Goal: Information Seeking & Learning: Learn about a topic

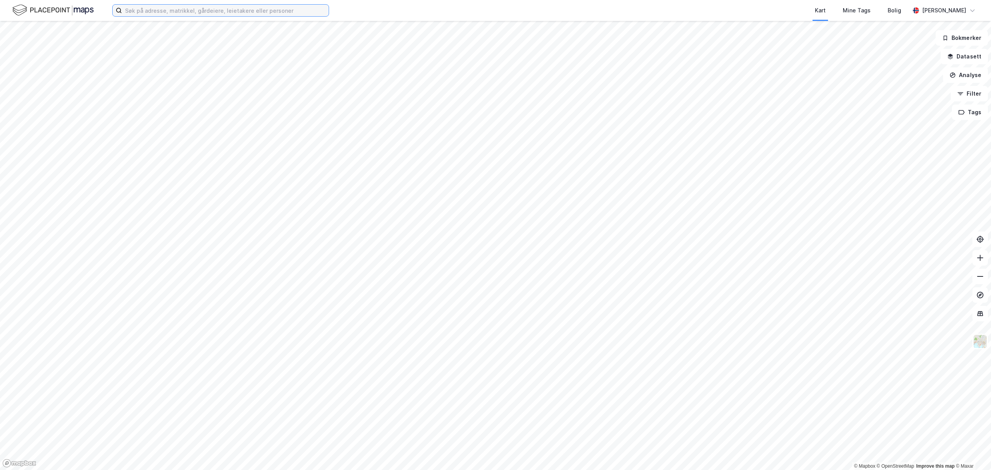
click at [236, 13] on input at bounding box center [225, 11] width 207 height 12
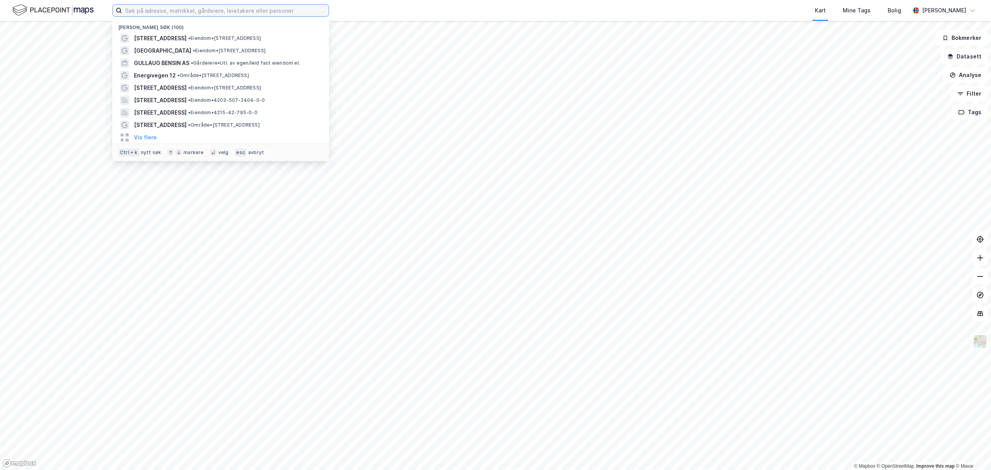
paste input "Fabrikkveien 54"
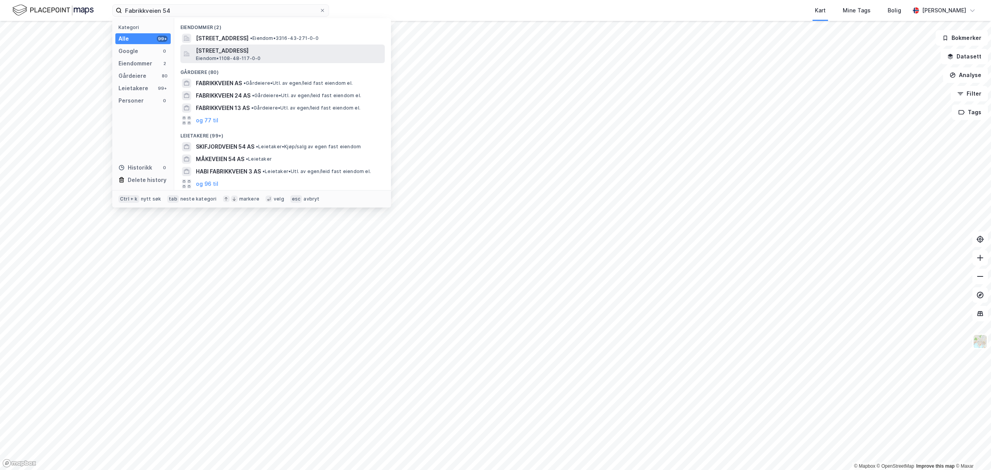
click at [228, 49] on span "[STREET_ADDRESS]" at bounding box center [289, 50] width 186 height 9
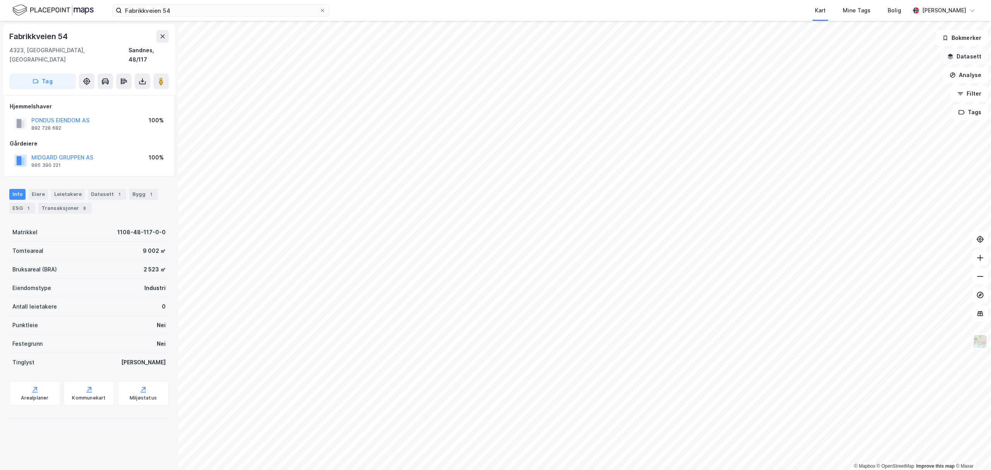
click at [968, 57] on button "Datasett" at bounding box center [964, 56] width 47 height 15
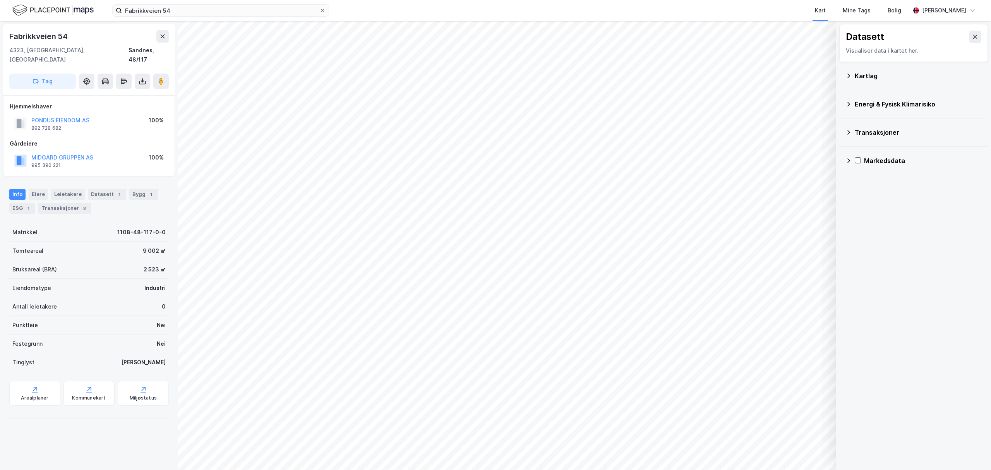
click at [847, 131] on icon at bounding box center [848, 132] width 6 height 6
click at [871, 150] on div at bounding box center [868, 150] width 6 height 6
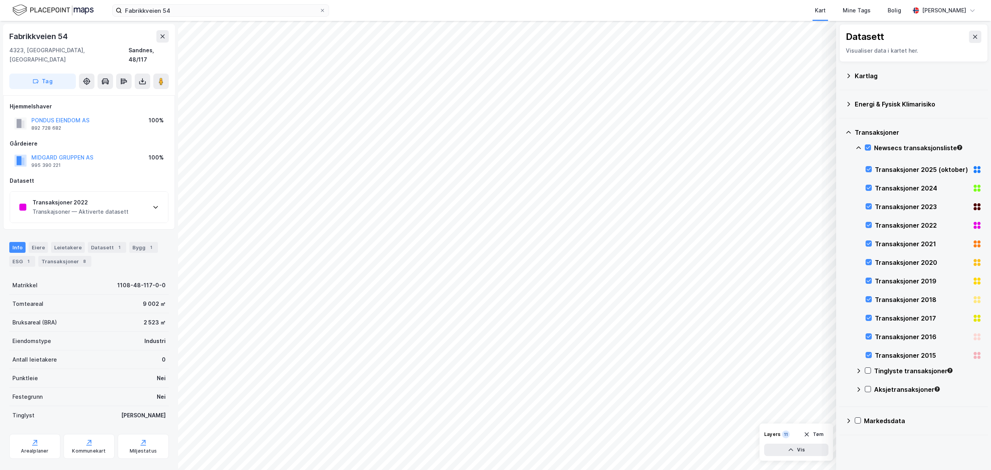
click at [154, 204] on icon at bounding box center [156, 207] width 6 height 6
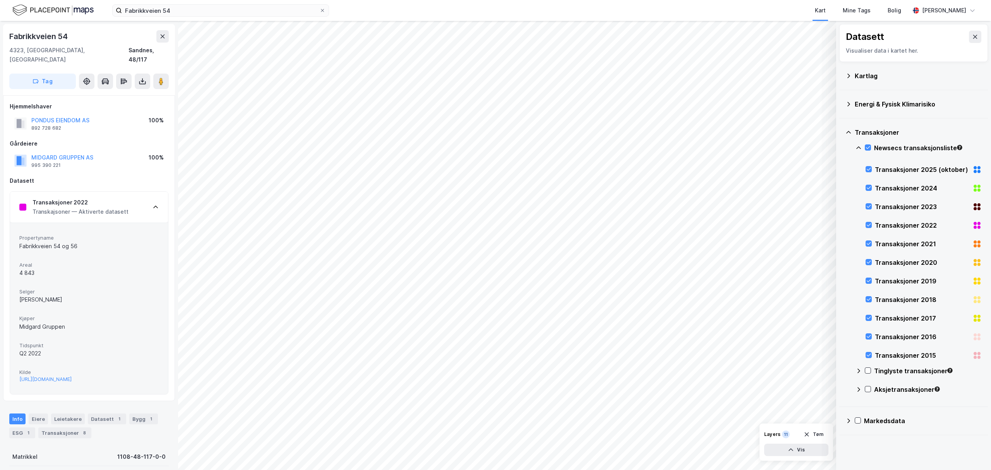
drag, startPoint x: 57, startPoint y: 290, endPoint x: 20, endPoint y: 289, distance: 36.4
click at [20, 295] on div "[PERSON_NAME]" at bounding box center [88, 299] width 139 height 9
copy div "[PERSON_NAME]"
drag, startPoint x: 36, startPoint y: 320, endPoint x: 15, endPoint y: 320, distance: 20.5
click at [15, 320] on div "Propertyname Fabrikkveien 54 og 56 Areal 4 843 Selger [PERSON_NAME] Kjøper Midg…" at bounding box center [89, 308] width 158 height 171
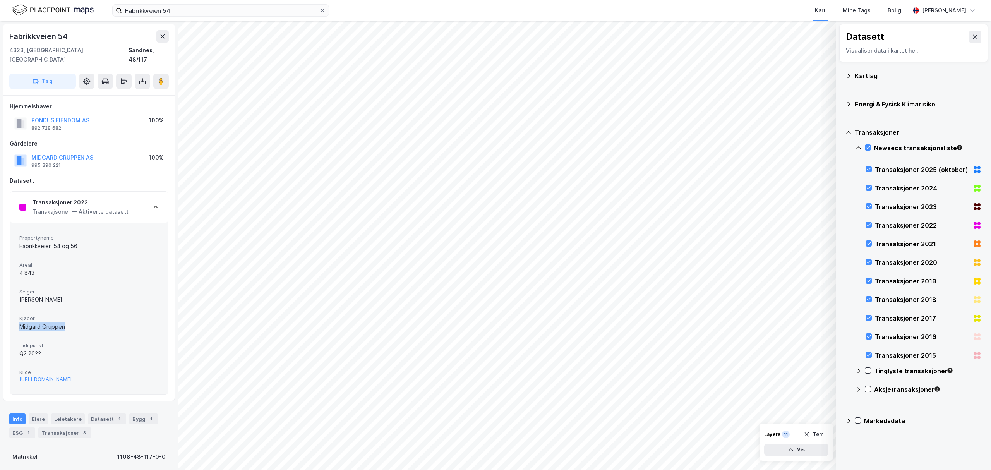
copy div "Midgard Gruppen"
drag, startPoint x: 36, startPoint y: 264, endPoint x: 19, endPoint y: 264, distance: 16.3
click at [19, 268] on div "4 843" at bounding box center [88, 272] width 139 height 9
copy div "4 843"
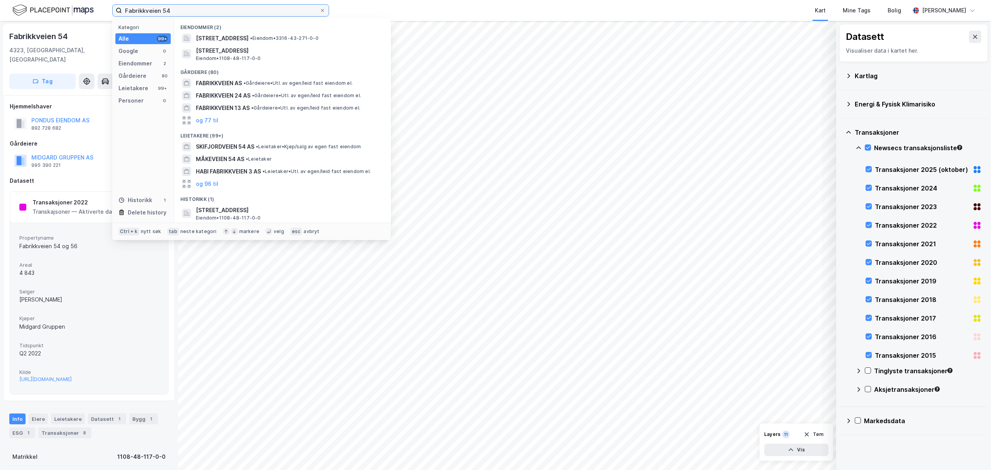
drag, startPoint x: 180, startPoint y: 13, endPoint x: 108, endPoint y: 14, distance: 71.2
click at [108, 14] on div "Fabrikkveien 54 Kategori Alle 99+ Google 0 Eiendommer 2 Gårdeiere 80 Leietakere…" at bounding box center [495, 10] width 991 height 21
paste input "[STREET_ADDRESS]"
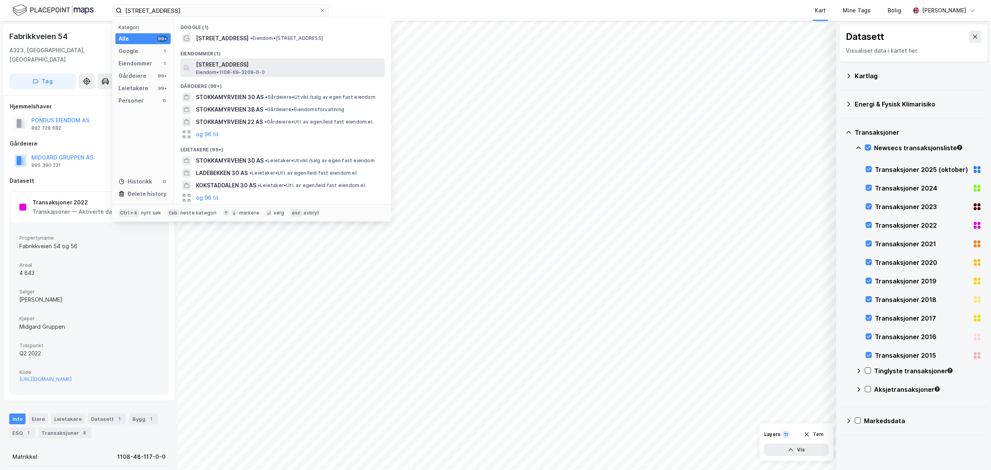
click at [223, 65] on span "[STREET_ADDRESS]" at bounding box center [289, 64] width 186 height 9
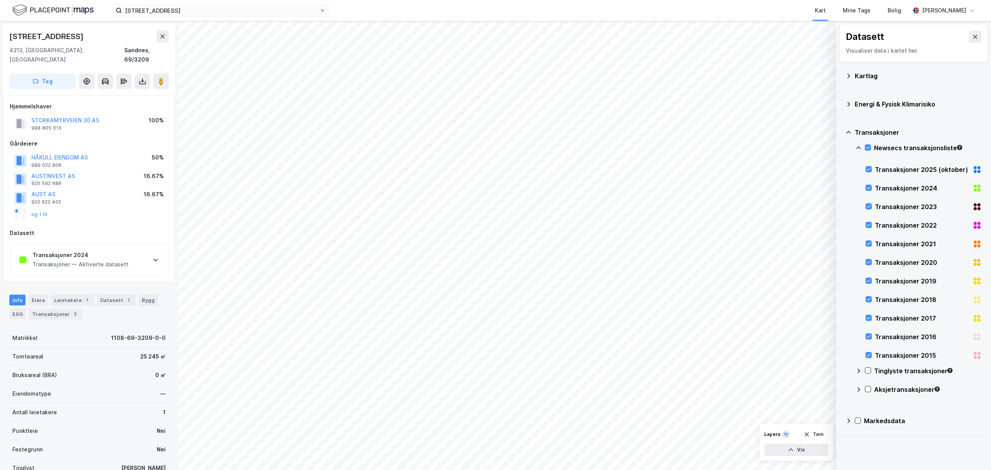
click at [156, 257] on icon at bounding box center [156, 260] width 6 height 6
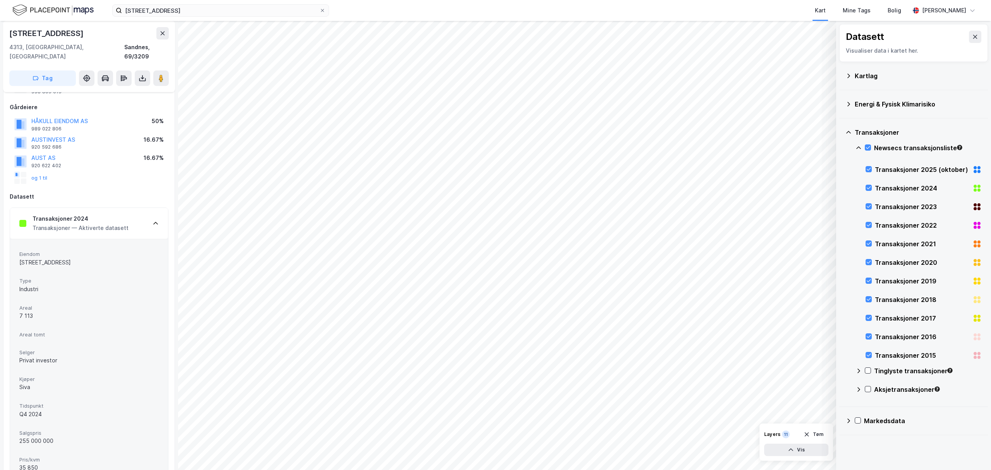
scroll to position [51, 0]
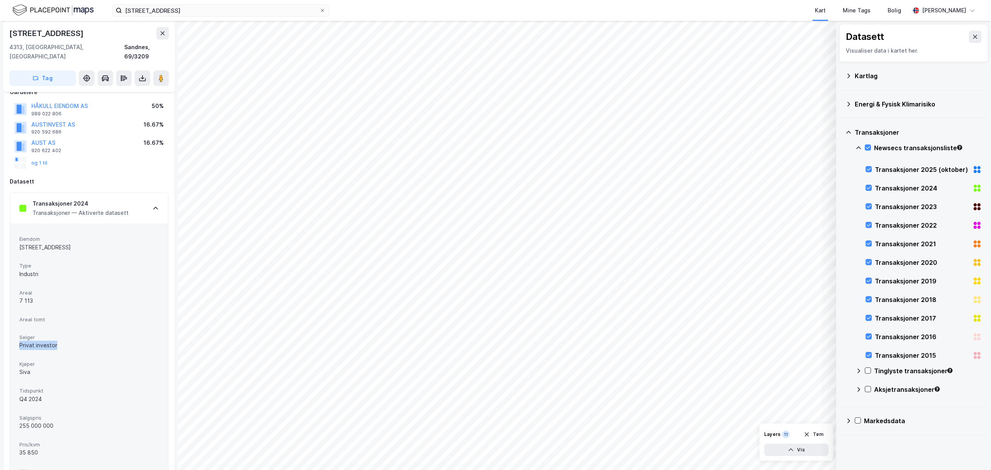
drag, startPoint x: 53, startPoint y: 336, endPoint x: 17, endPoint y: 336, distance: 35.6
click at [17, 336] on div "Eiendom Stokkamyrveien 30 Type Industri Areal 7 113 Areal tomt Selger Privat in…" at bounding box center [89, 360] width 158 height 272
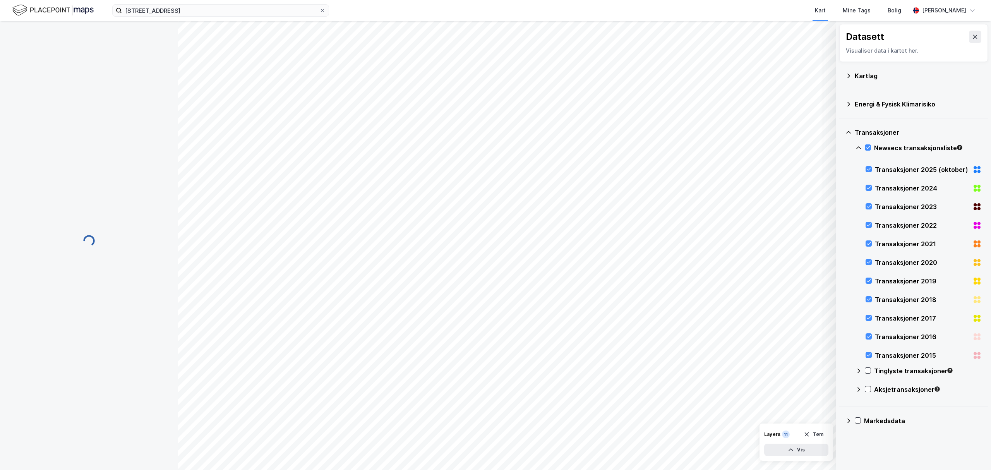
scroll to position [0, 0]
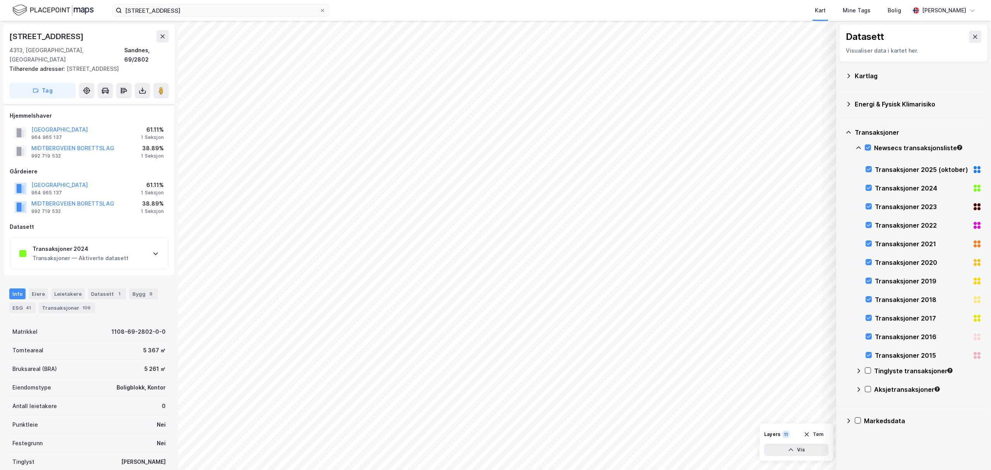
scroll to position [114, 0]
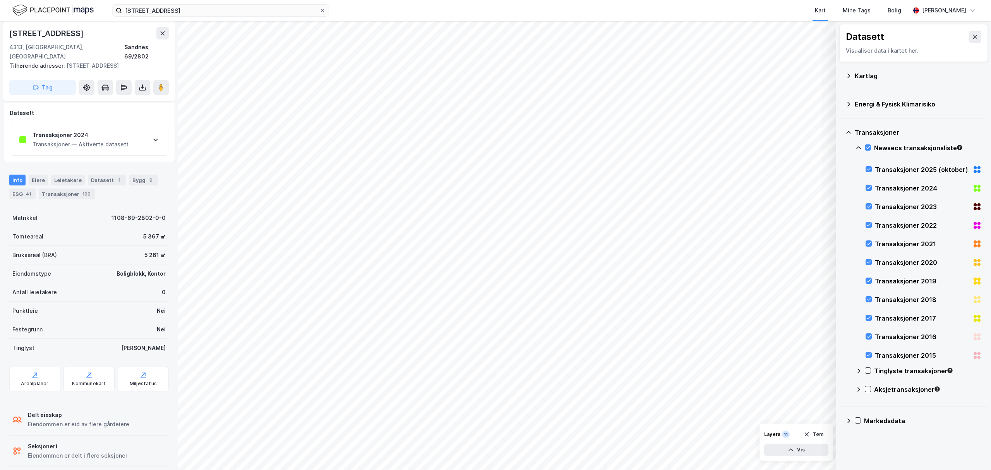
click at [152, 130] on div "Transaksjoner 2024 Transaksjoner — Aktiverte datasett" at bounding box center [89, 139] width 158 height 31
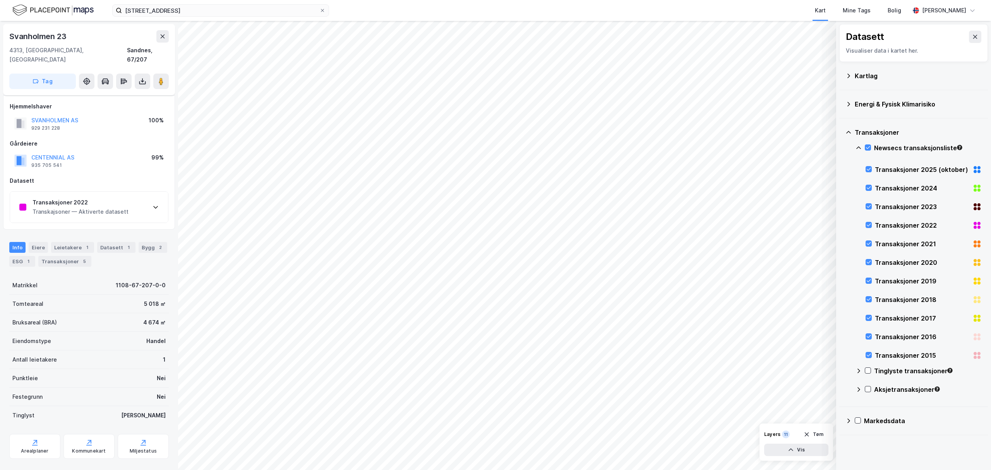
scroll to position [5, 0]
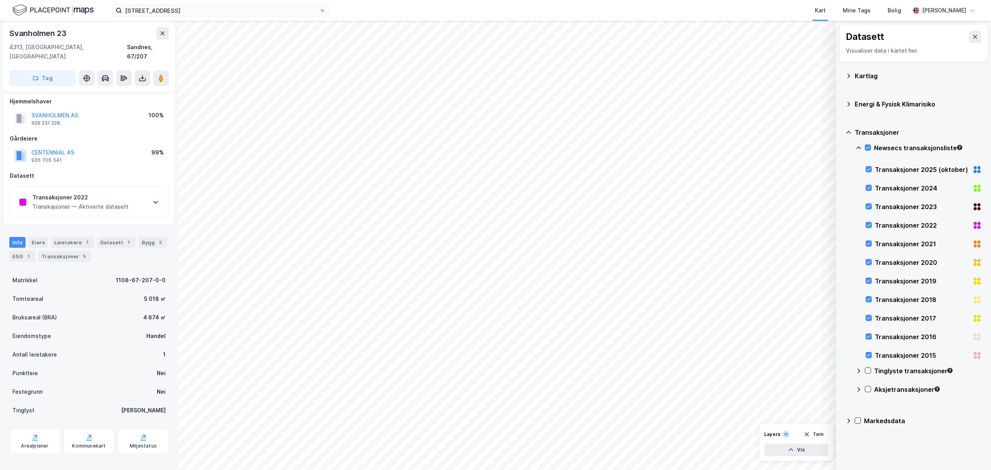
click at [155, 189] on div "Transaksjoner 2022 Transkajsoner — Aktiverte datasett" at bounding box center [89, 202] width 158 height 31
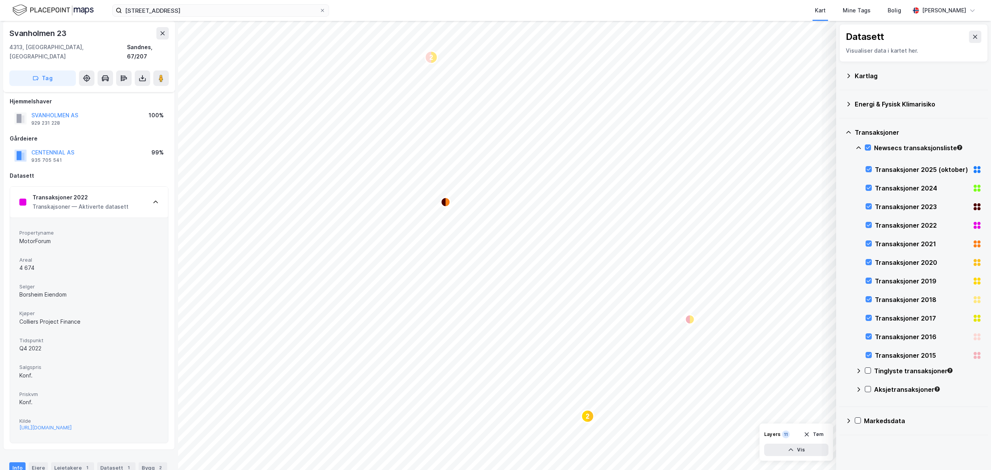
scroll to position [0, 0]
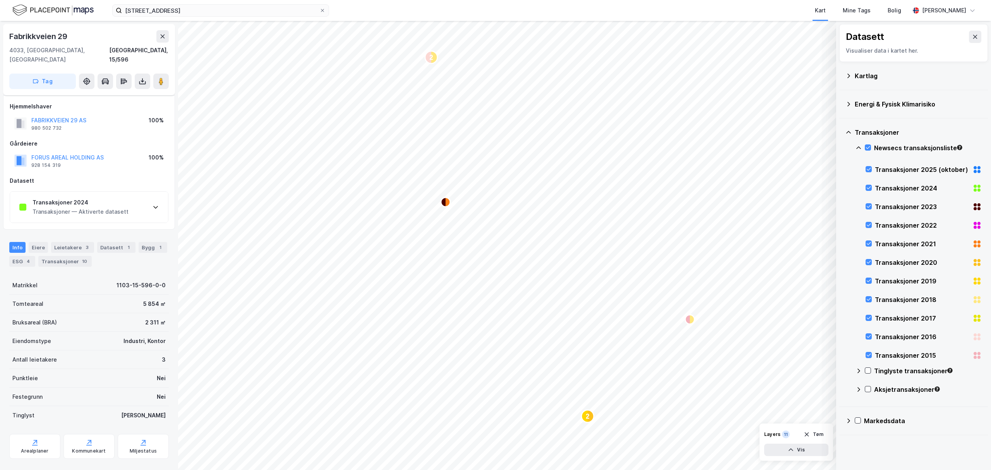
scroll to position [5, 0]
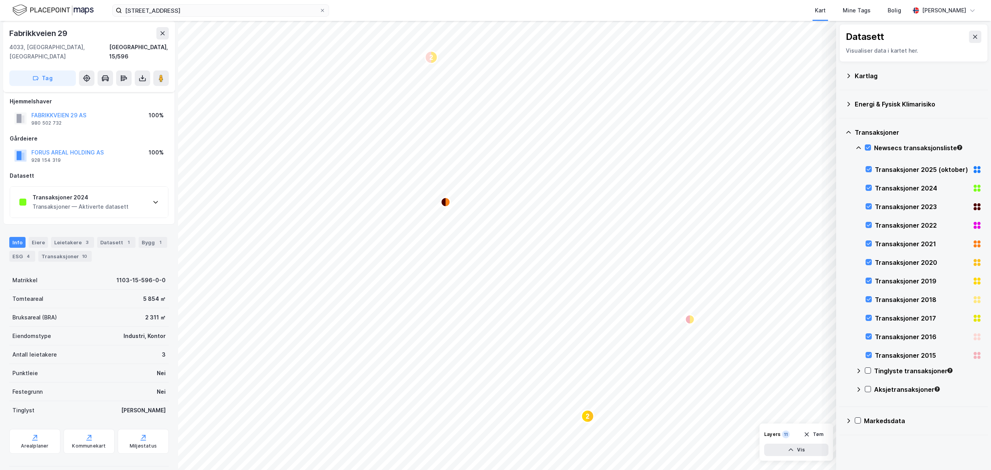
click at [156, 199] on icon at bounding box center [156, 202] width 6 height 6
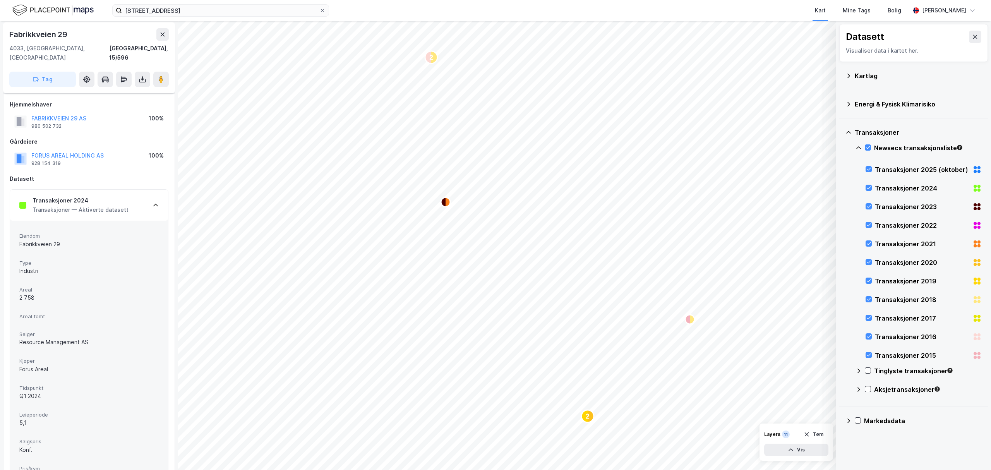
scroll to position [0, 0]
click at [153, 204] on icon at bounding box center [156, 207] width 6 height 6
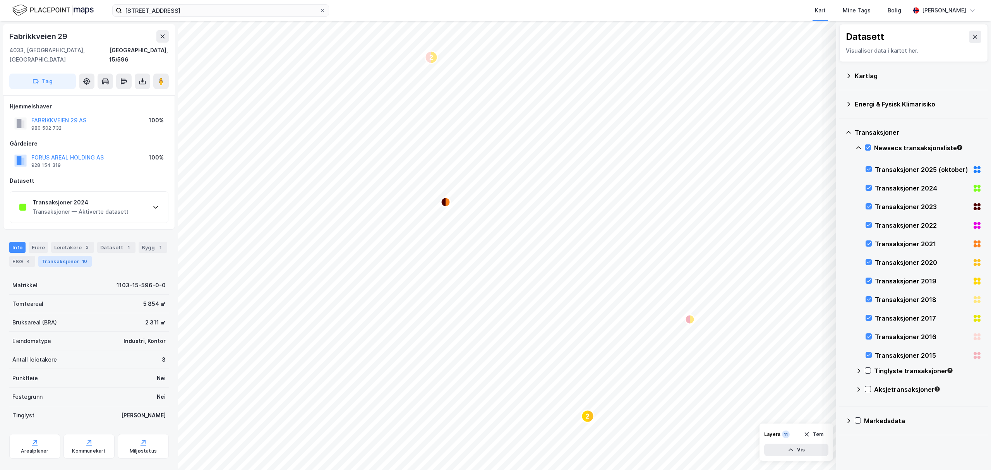
click at [52, 256] on div "Transaksjoner 10" at bounding box center [64, 261] width 53 height 11
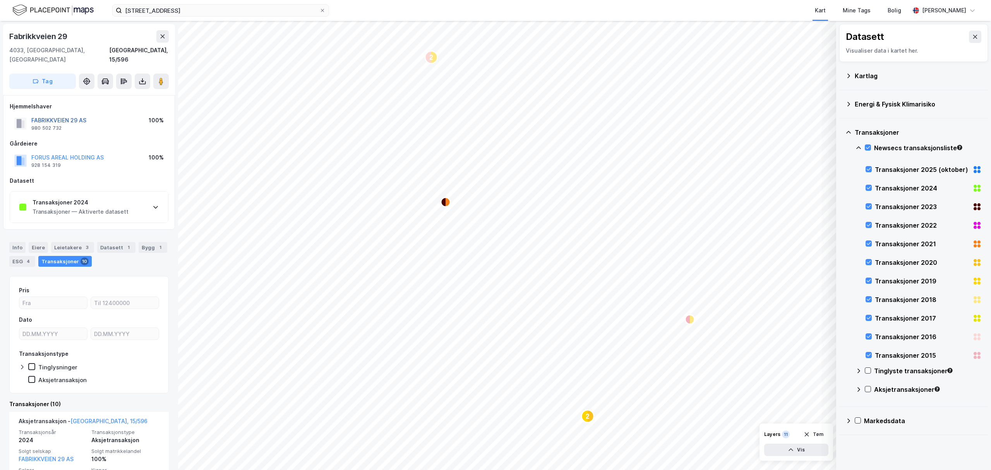
click at [0, 0] on button "FABRIKKVEIEN 29 AS" at bounding box center [0, 0] width 0 height 0
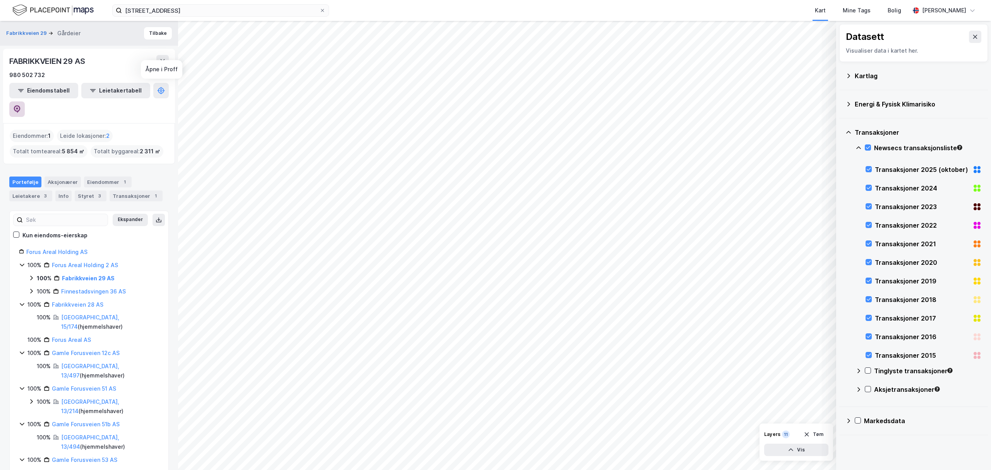
click at [25, 101] on button at bounding box center [16, 108] width 15 height 15
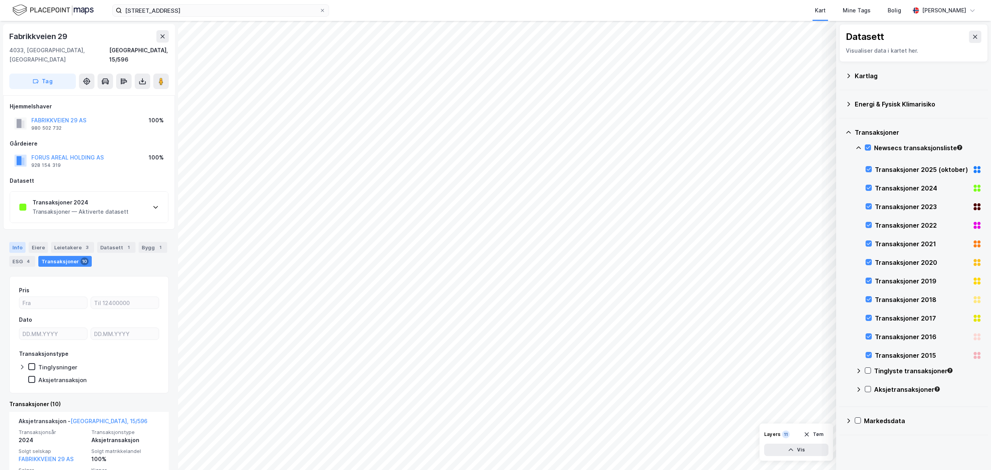
click at [19, 242] on div "Info" at bounding box center [17, 247] width 16 height 11
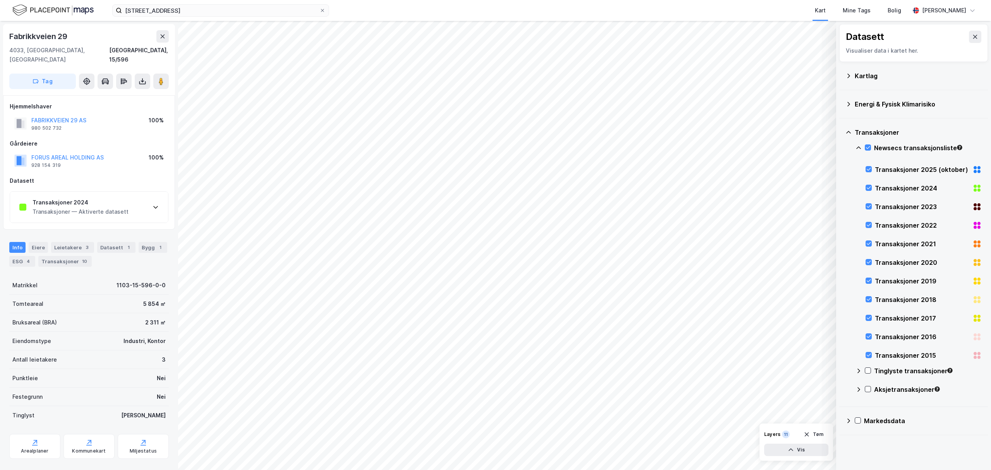
click at [153, 204] on icon at bounding box center [156, 207] width 6 height 6
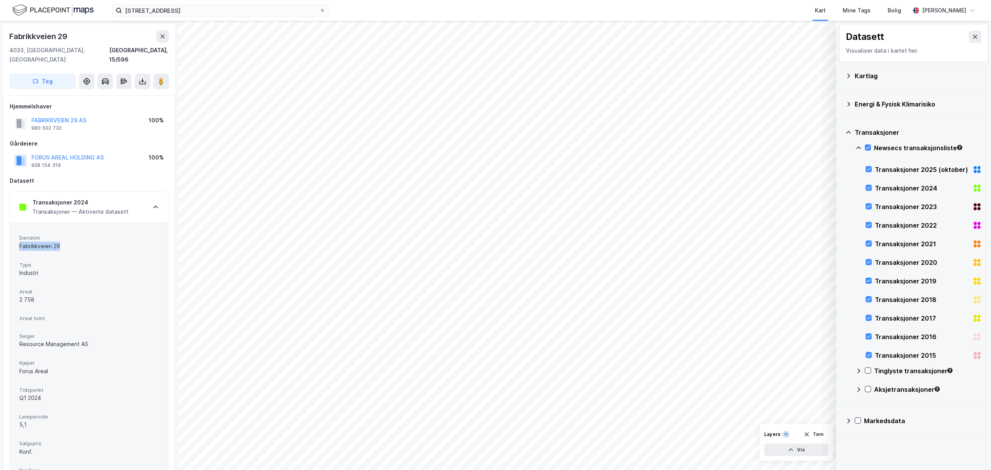
drag, startPoint x: 37, startPoint y: 237, endPoint x: 14, endPoint y: 236, distance: 23.3
click at [14, 236] on div "Eiendom Fabrikkveien 29 Type Industri Areal 2 758 Areal tomt Selger Resource Ma…" at bounding box center [89, 384] width 158 height 323
copy div "Fabrikkveien 29"
click at [59, 242] on div "Fabrikkveien 29" at bounding box center [88, 246] width 139 height 9
drag, startPoint x: 62, startPoint y: 238, endPoint x: 17, endPoint y: 237, distance: 44.9
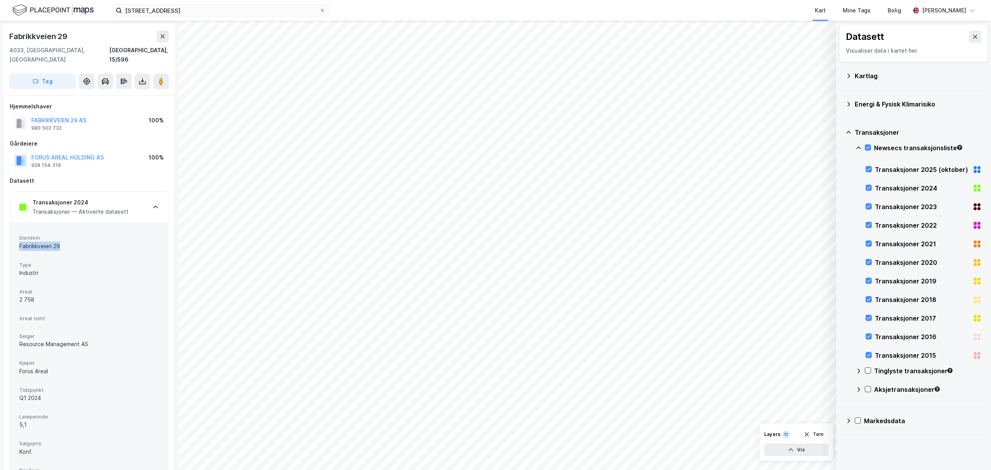
click at [17, 237] on div "Eiendom Fabrikkveien 29 Type Industri Areal 2 758 Areal tomt Selger Resource Ma…" at bounding box center [89, 384] width 158 height 323
copy div "Fabrikkveien 29"
drag, startPoint x: 26, startPoint y: 335, endPoint x: 86, endPoint y: 335, distance: 60.0
click at [86, 339] on div "Resource Management AS" at bounding box center [88, 343] width 139 height 9
drag, startPoint x: 36, startPoint y: 334, endPoint x: 88, endPoint y: 337, distance: 51.9
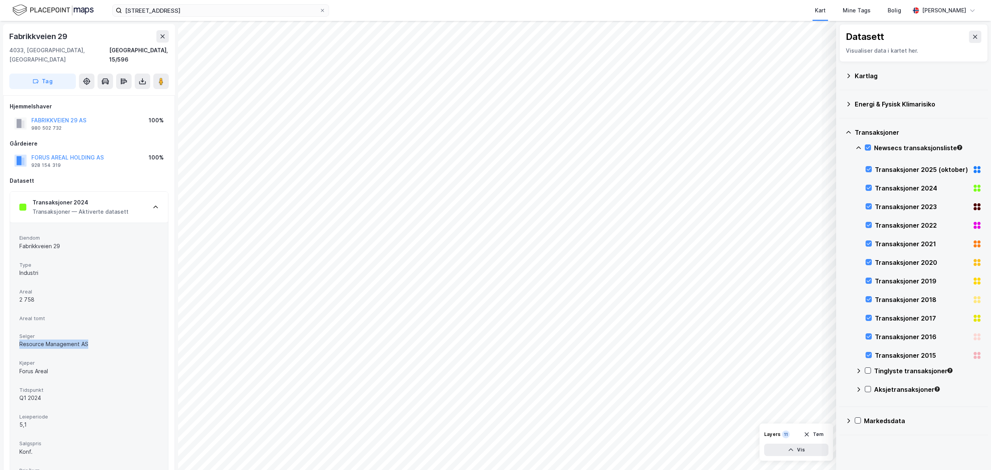
click at [88, 337] on div "Eiendom Fabrikkveien 29 Type Industri Areal 2 758 Areal tomt Selger Resource Ma…" at bounding box center [89, 384] width 158 height 323
copy div "Resource Management AS"
drag, startPoint x: 27, startPoint y: 364, endPoint x: 18, endPoint y: 363, distance: 9.4
click at [18, 363] on div "Eiendom Fabrikkveien 29 Type Industri Areal 2 758 Areal tomt Selger Resource Ma…" at bounding box center [89, 384] width 158 height 323
copy div "Forus Areal"
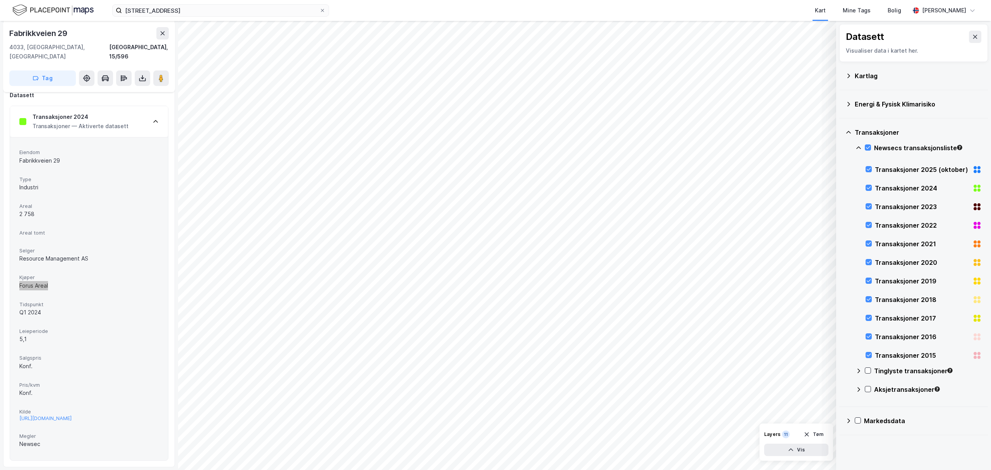
scroll to position [103, 0]
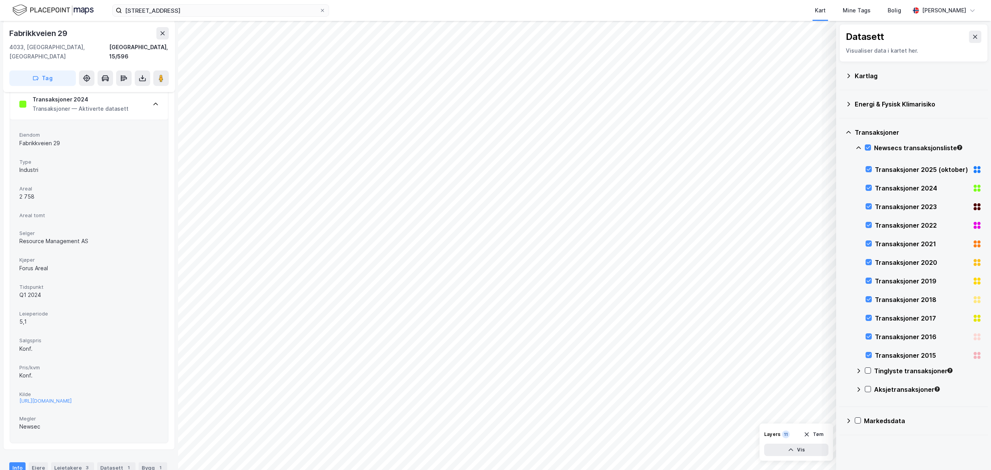
drag, startPoint x: 154, startPoint y: 94, endPoint x: 174, endPoint y: 97, distance: 20.3
click at [154, 101] on icon at bounding box center [156, 104] width 6 height 6
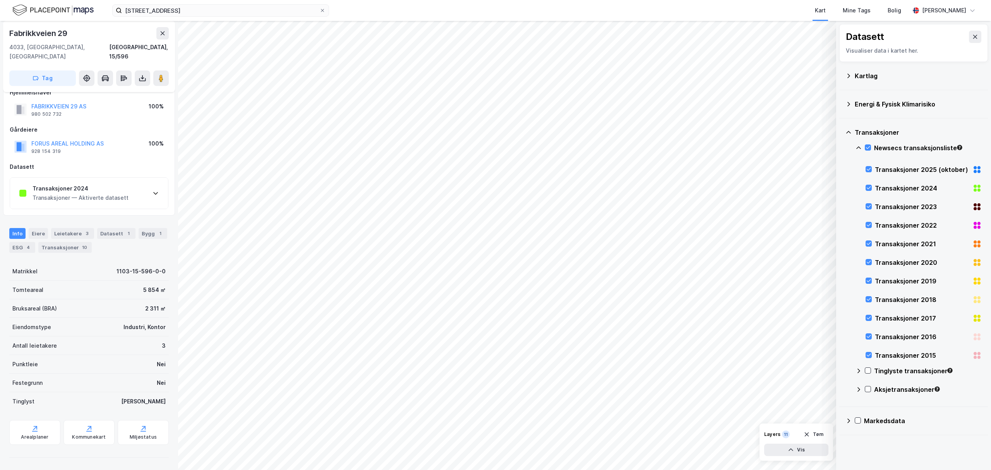
scroll to position [5, 0]
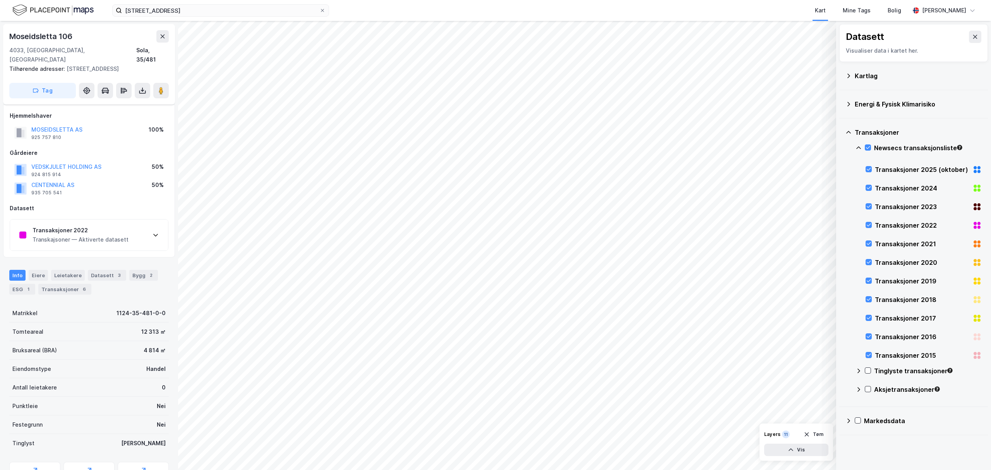
scroll to position [5, 0]
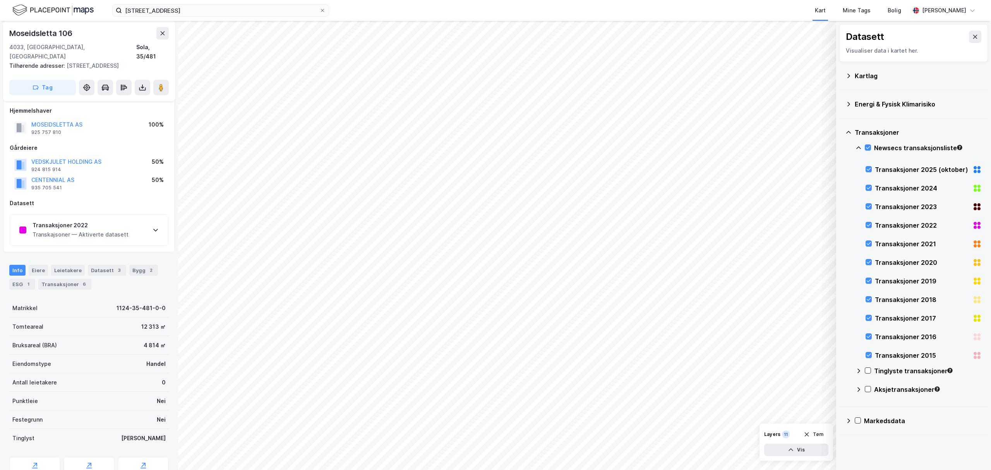
click at [154, 227] on icon at bounding box center [156, 230] width 6 height 6
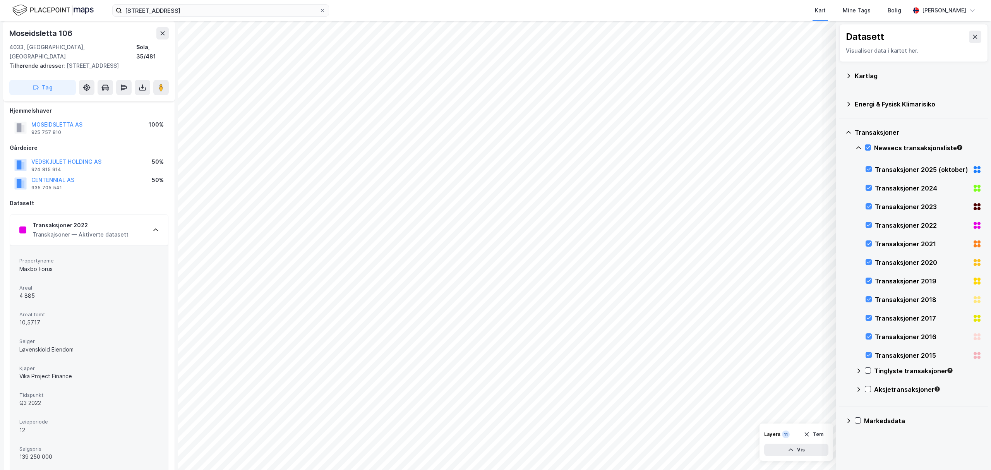
scroll to position [57, 0]
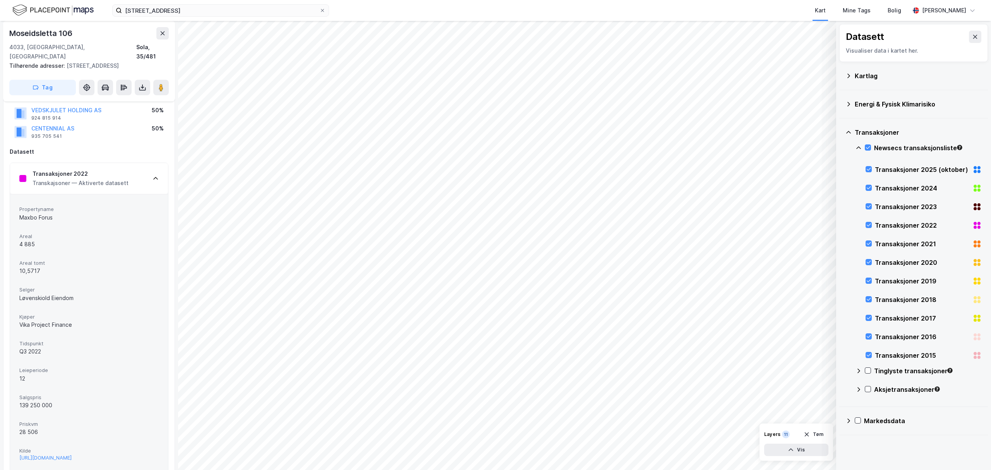
click at [157, 175] on icon at bounding box center [156, 178] width 6 height 6
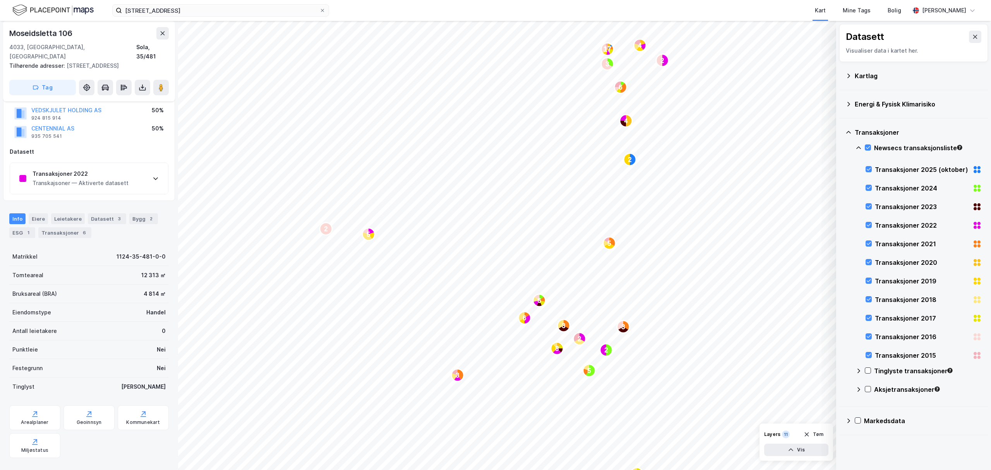
scroll to position [0, 0]
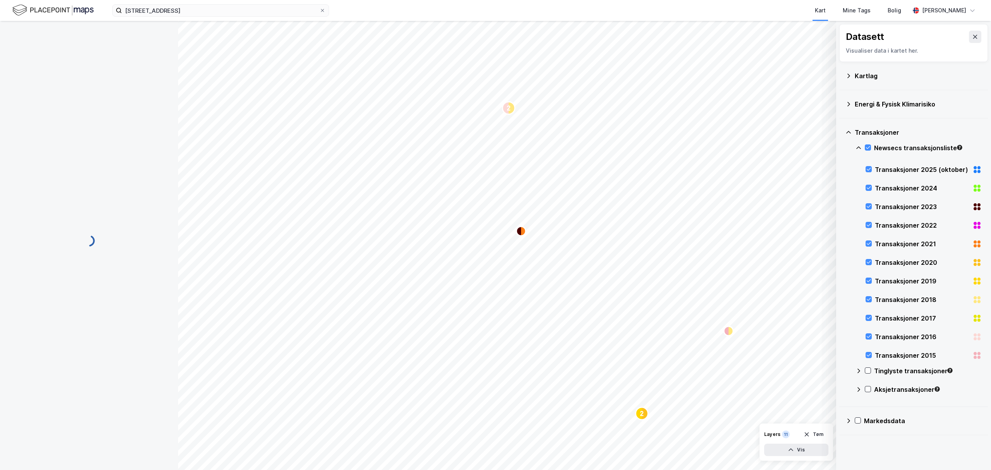
scroll to position [2, 0]
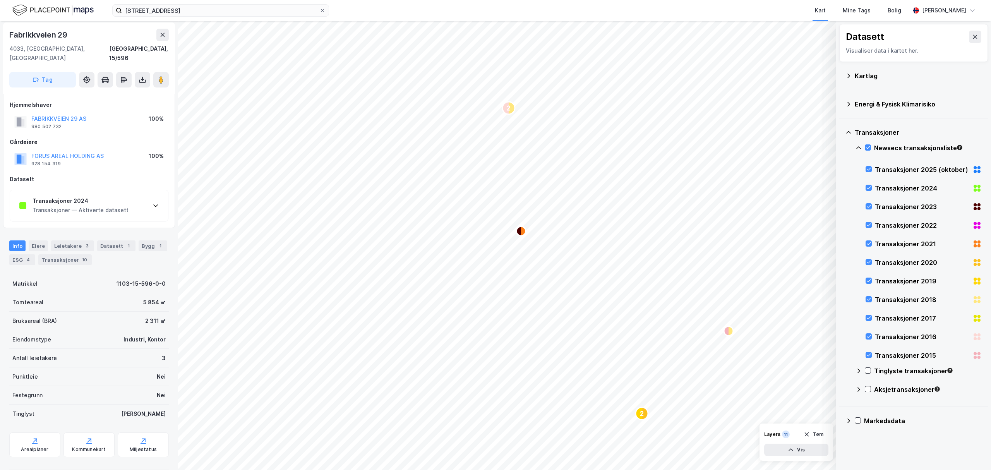
click at [153, 202] on icon at bounding box center [156, 205] width 6 height 6
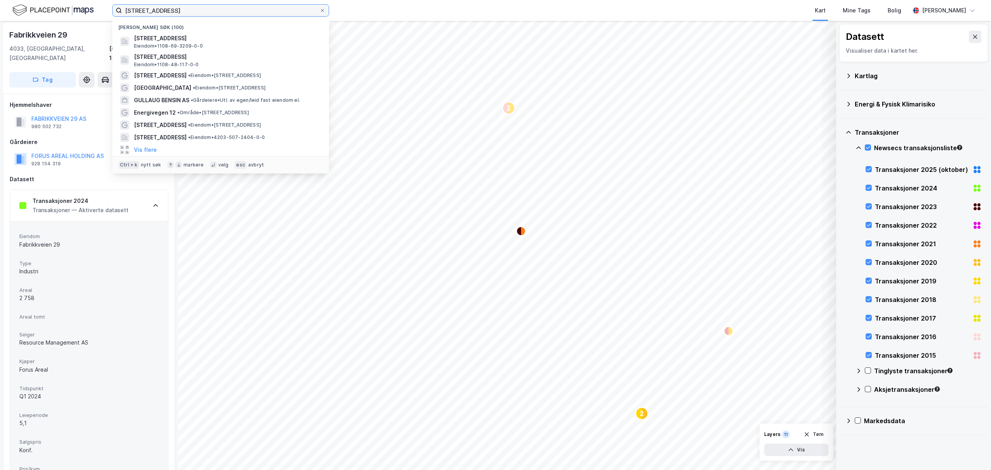
drag, startPoint x: 189, startPoint y: 10, endPoint x: 120, endPoint y: 11, distance: 68.9
click at [120, 11] on label "[STREET_ADDRESS]" at bounding box center [220, 10] width 217 height 12
paste input "Fabrikkveien 54"
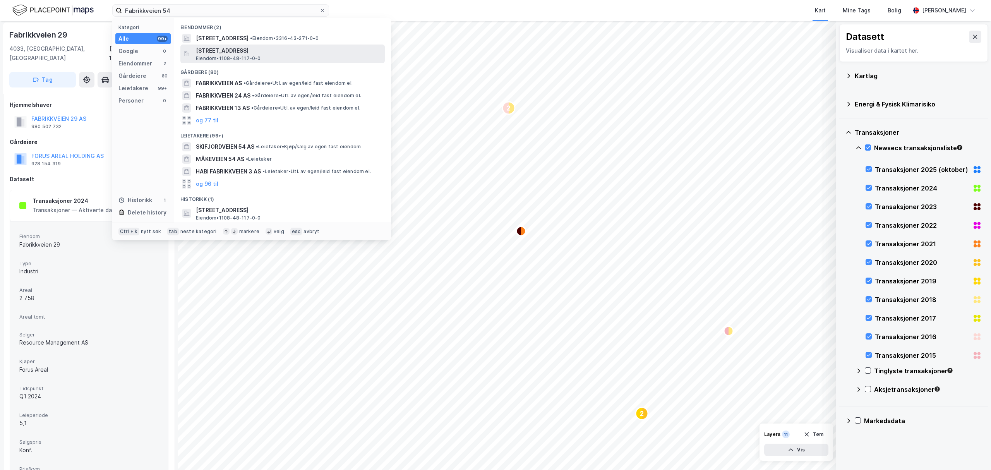
click at [242, 51] on span "[STREET_ADDRESS]" at bounding box center [289, 50] width 186 height 9
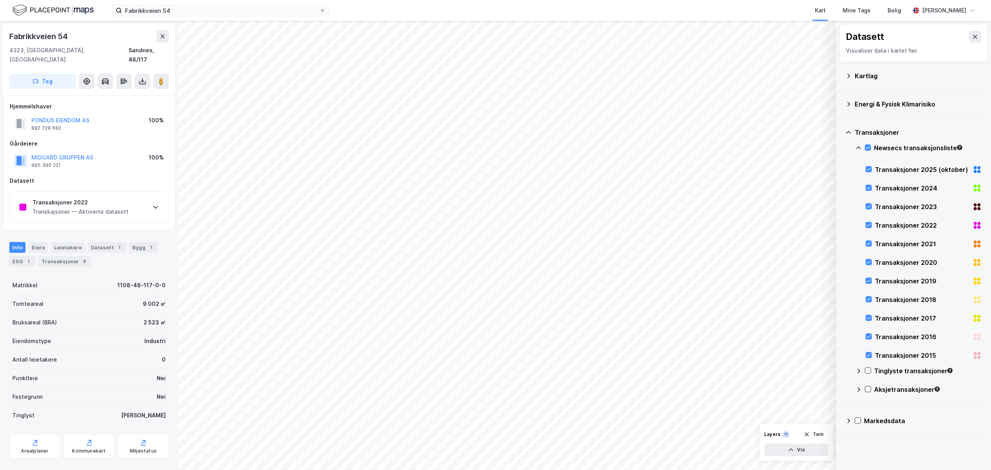
scroll to position [2, 0]
click at [153, 202] on icon at bounding box center [156, 205] width 6 height 6
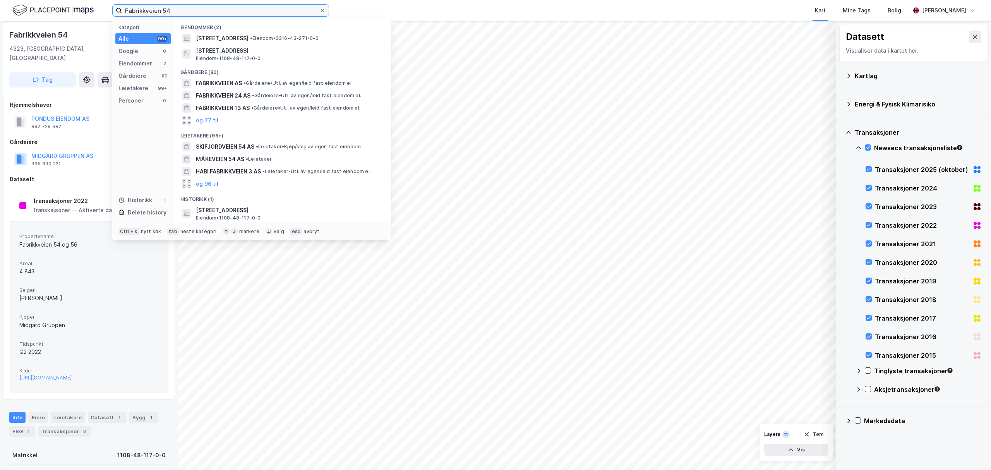
drag, startPoint x: 136, startPoint y: 13, endPoint x: 117, endPoint y: 13, distance: 19.7
click at [117, 13] on label "Fabrikkveien 54" at bounding box center [220, 10] width 217 height 12
paste input "Koppholen 20"
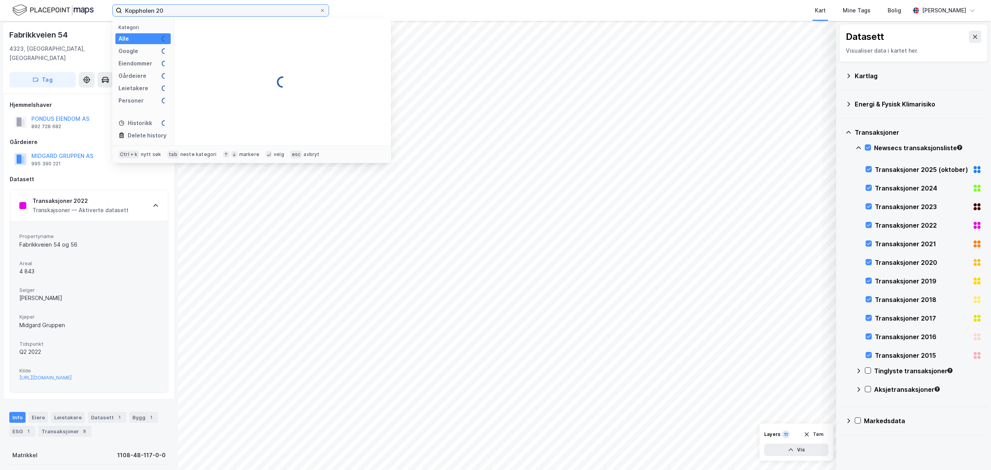
type input "Koppholen 20"
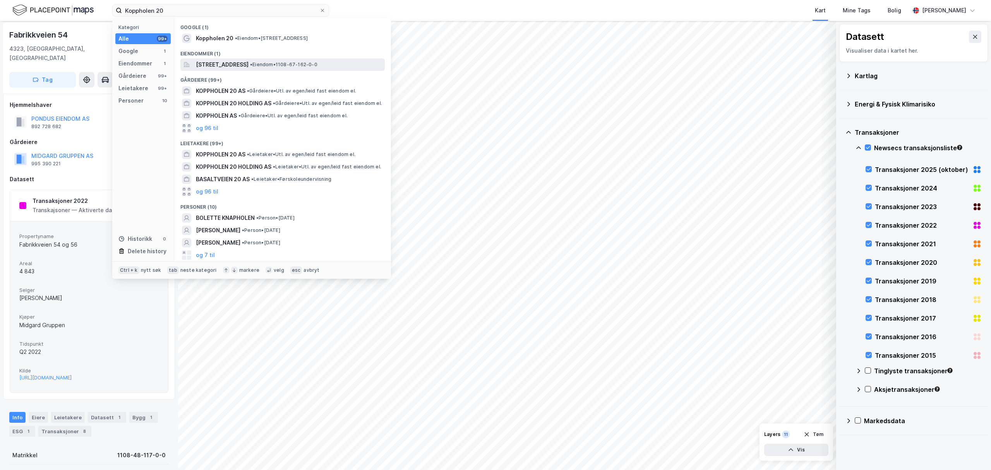
click at [221, 65] on span "[STREET_ADDRESS]" at bounding box center [222, 64] width 53 height 9
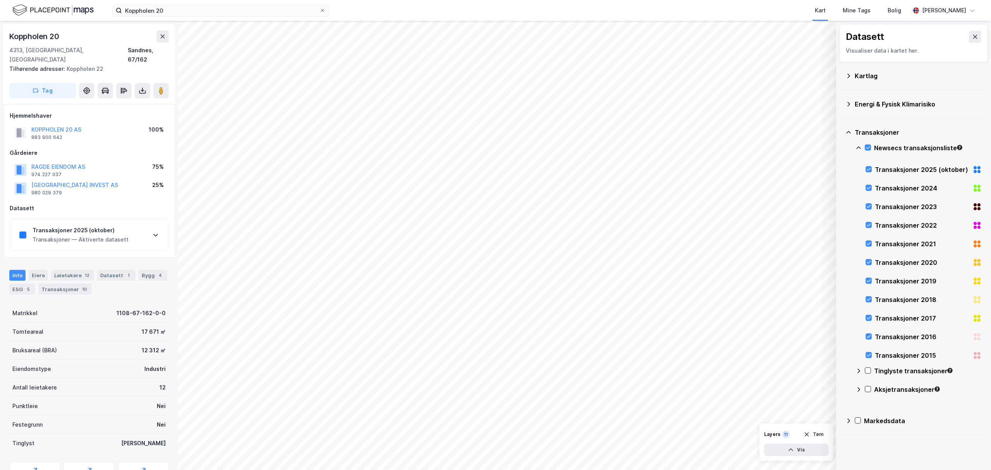
scroll to position [2, 0]
click at [156, 232] on icon at bounding box center [155, 233] width 5 height 3
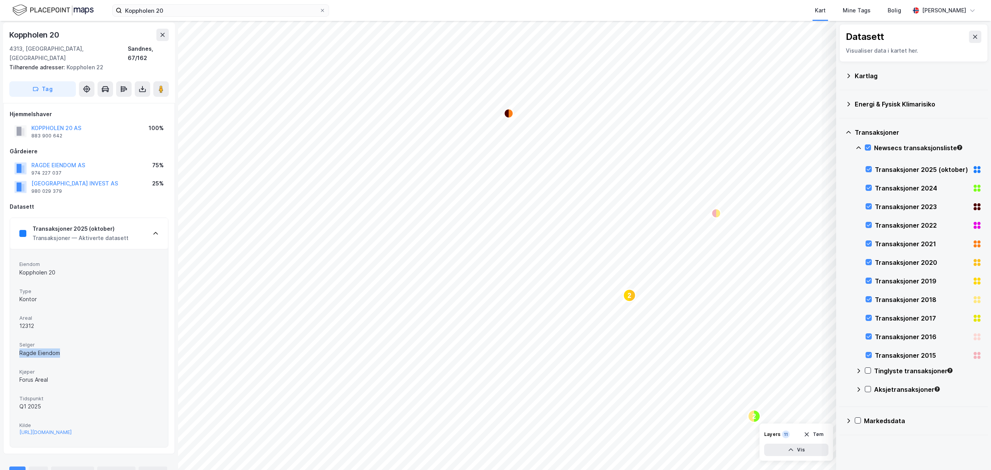
drag, startPoint x: 61, startPoint y: 343, endPoint x: 19, endPoint y: 343, distance: 41.8
click at [19, 348] on div "Ragde Eiendom" at bounding box center [88, 352] width 139 height 9
copy div "Ragde Eiendom"
